Goal: Information Seeking & Learning: Find contact information

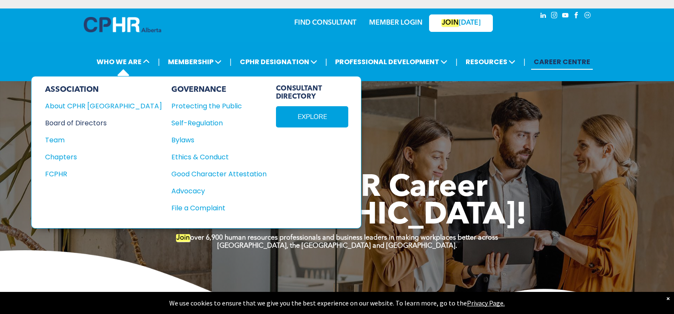
click at [67, 120] on div "Board of Directors" at bounding box center [97, 123] width 105 height 11
click at [77, 105] on div "About CPHR Alberta" at bounding box center [97, 106] width 105 height 11
click at [60, 140] on div "Team" at bounding box center [97, 140] width 105 height 11
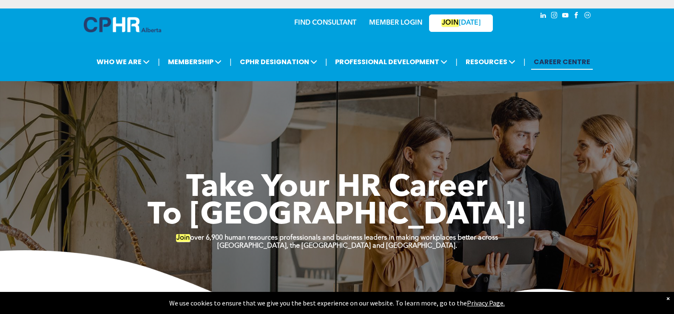
click at [554, 17] on span "instagram" at bounding box center [554, 15] width 9 height 9
drag, startPoint x: 564, startPoint y: 14, endPoint x: 573, endPoint y: 14, distance: 9.4
click at [564, 14] on span "youtube" at bounding box center [565, 15] width 9 height 9
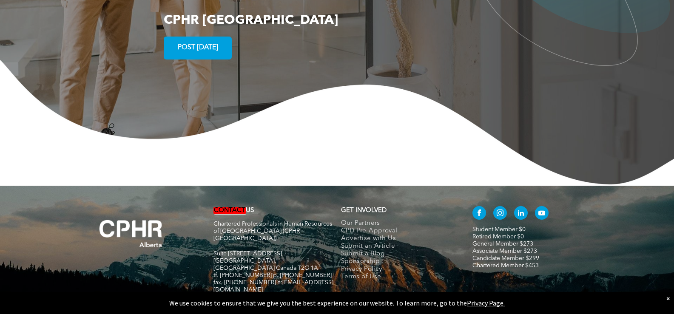
scroll to position [1666, 0]
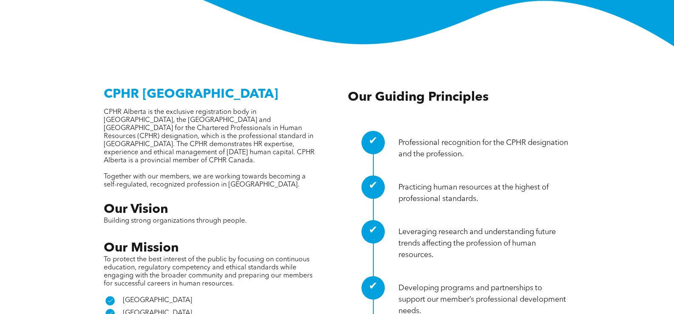
scroll to position [340, 0]
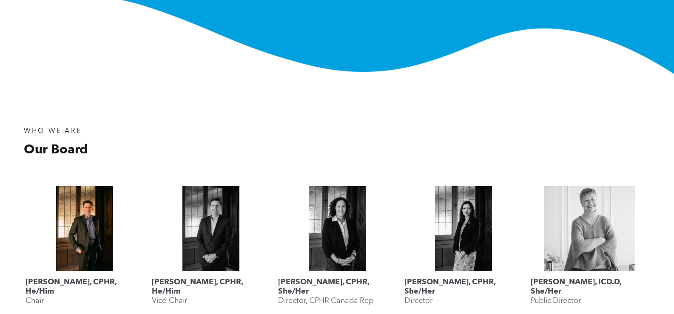
scroll to position [383, 0]
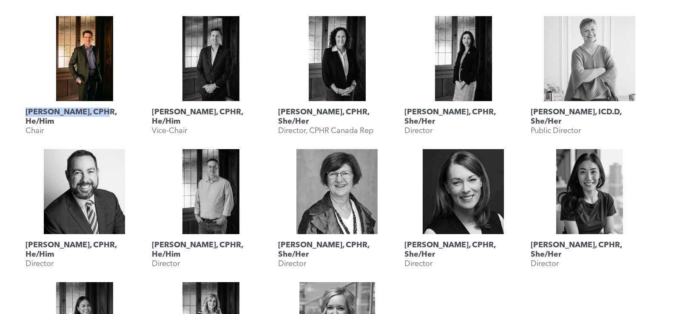
drag, startPoint x: 35, startPoint y: 109, endPoint x: 103, endPoint y: 113, distance: 68.5
click at [103, 113] on div "Geordie MacPherson, CPHR, He/Him Chair" at bounding box center [84, 78] width 126 height 133
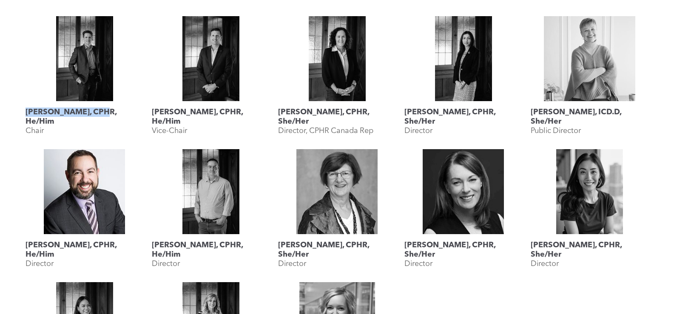
copy h3 "Geordie MacPherson"
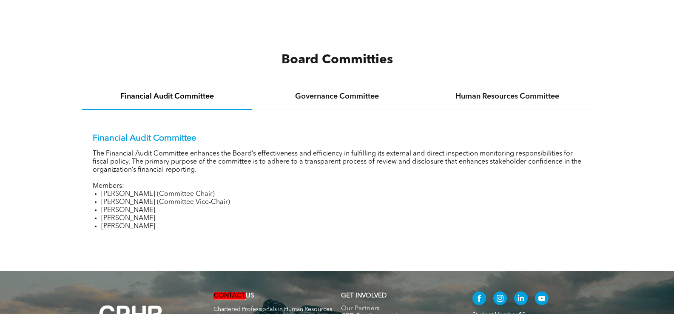
scroll to position [1105, 0]
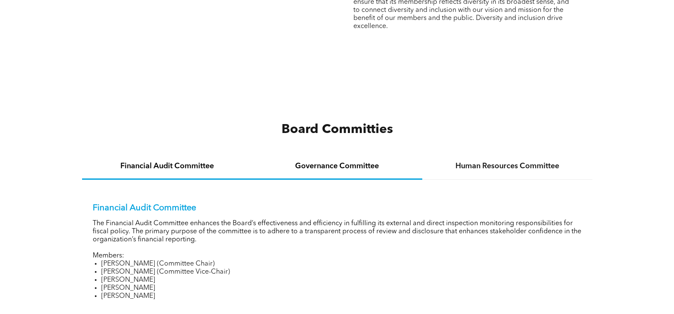
click at [361, 167] on h4 "Governance Committee" at bounding box center [337, 166] width 155 height 9
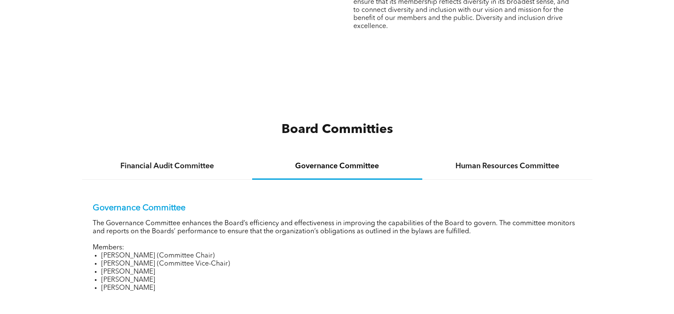
click at [338, 164] on h4 "Governance Committee" at bounding box center [337, 166] width 155 height 9
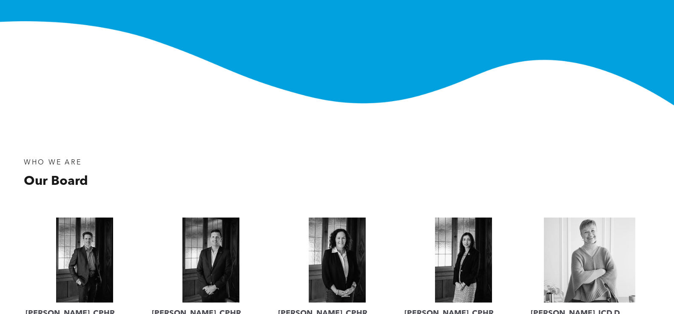
scroll to position [128, 0]
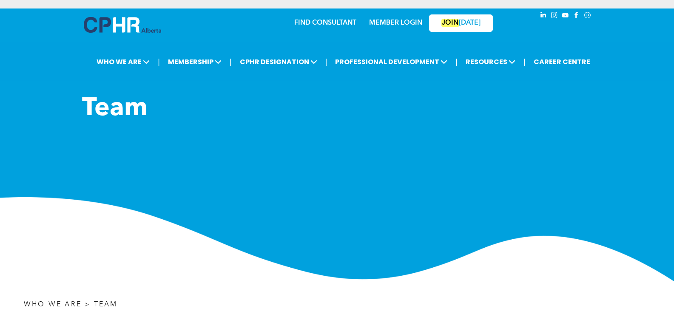
scroll to position [1392, 0]
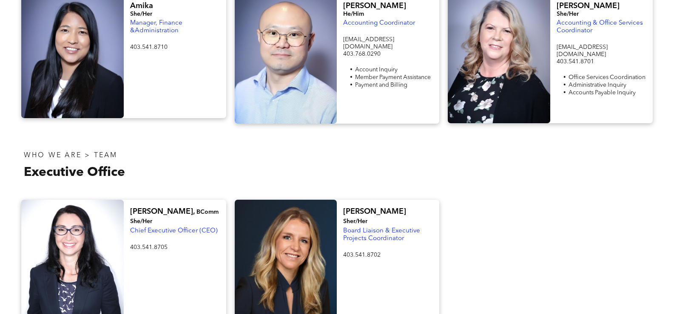
click at [135, 244] on span "403.541.8705" at bounding box center [148, 247] width 37 height 6
click at [100, 200] on div at bounding box center [72, 259] width 102 height 119
click at [85, 200] on div at bounding box center [72, 259] width 102 height 119
click at [147, 252] on div "403.541.8705 ﻿" at bounding box center [175, 275] width 90 height 65
click at [87, 200] on div at bounding box center [72, 259] width 102 height 119
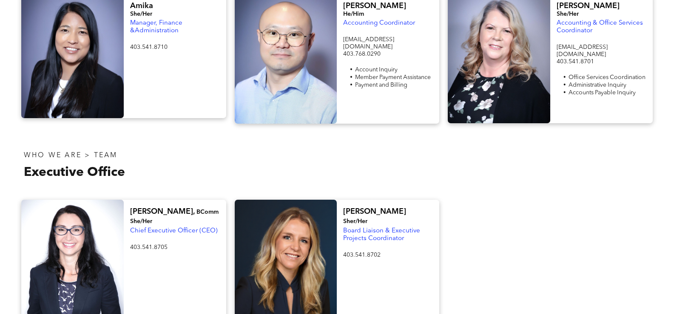
click at [87, 200] on div at bounding box center [72, 259] width 102 height 119
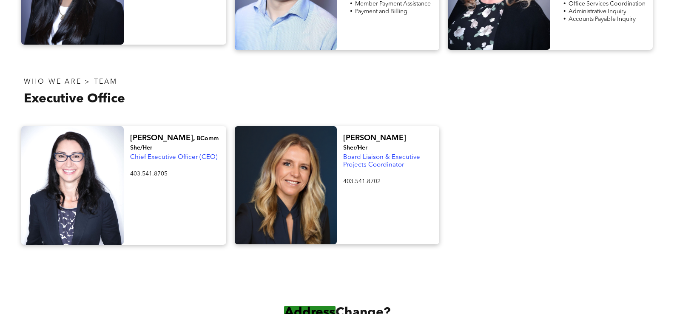
scroll to position [1349, 0]
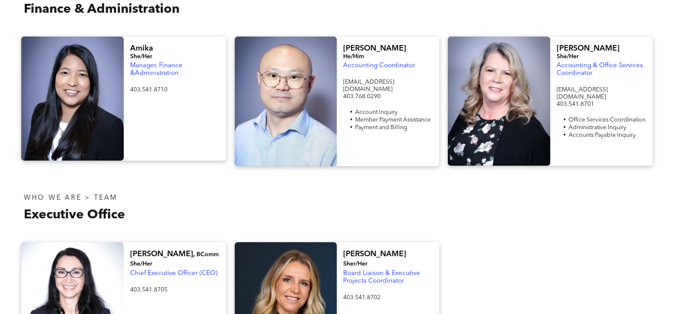
click at [13, 238] on div "Ioana, BComm She/Her Chief Executive Officer (CEO) 403.541.8705 ﻿ Heather Sher/…" at bounding box center [337, 302] width 674 height 136
click at [83, 242] on div at bounding box center [72, 301] width 102 height 119
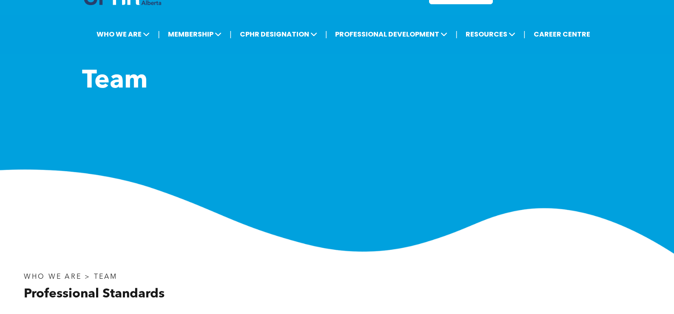
scroll to position [0, 0]
